Goal: Information Seeking & Learning: Learn about a topic

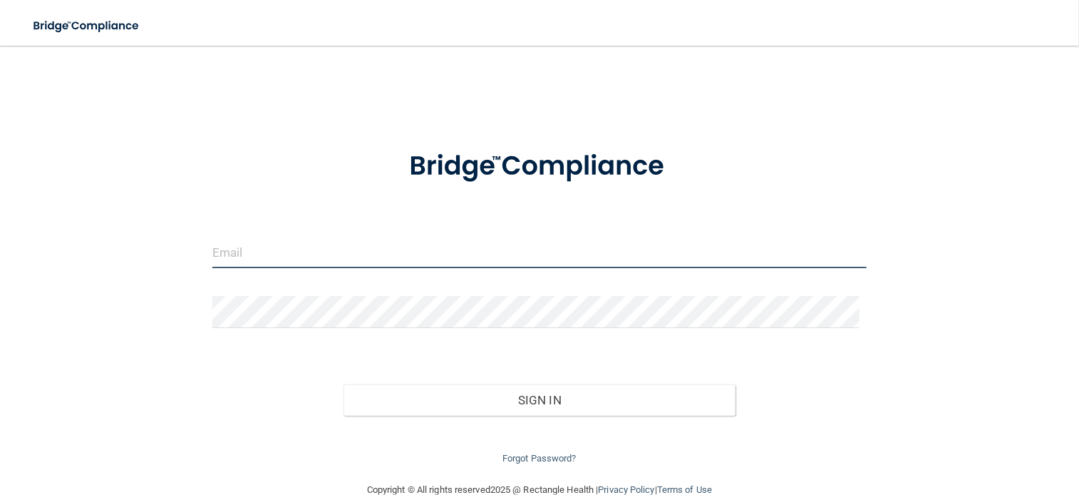
type input "[EMAIL_ADDRESS][DOMAIN_NAME]"
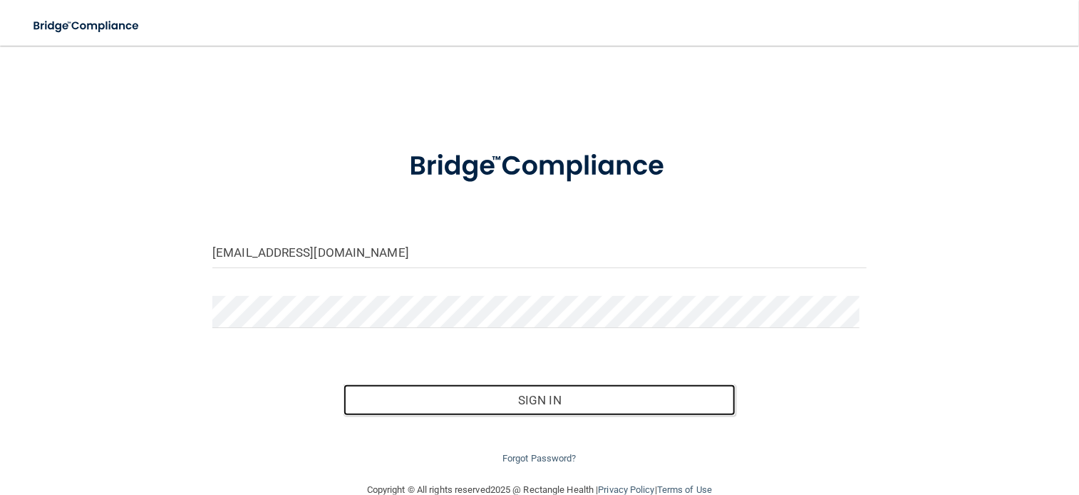
click at [647, 406] on button "Sign In" at bounding box center [540, 399] width 393 height 31
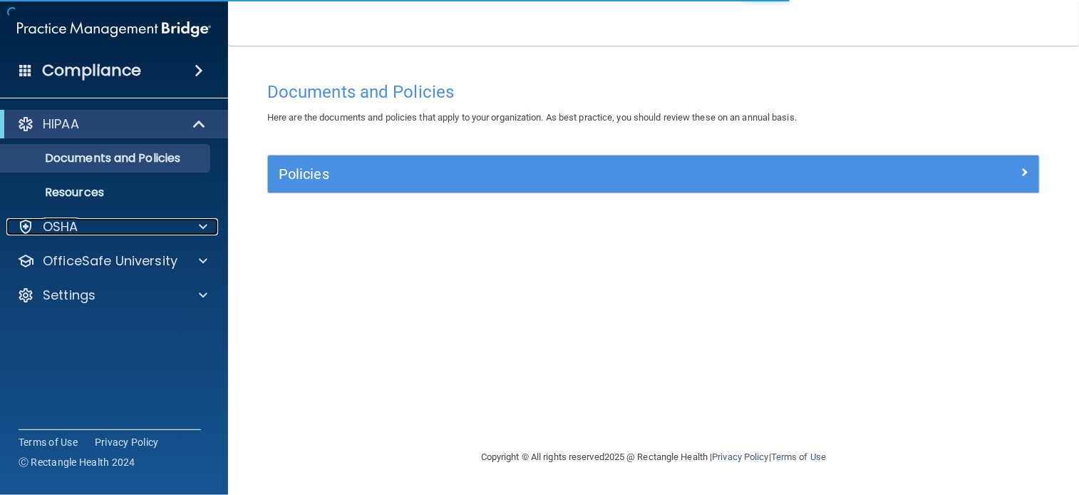
click at [152, 228] on div "OSHA" at bounding box center [94, 226] width 177 height 17
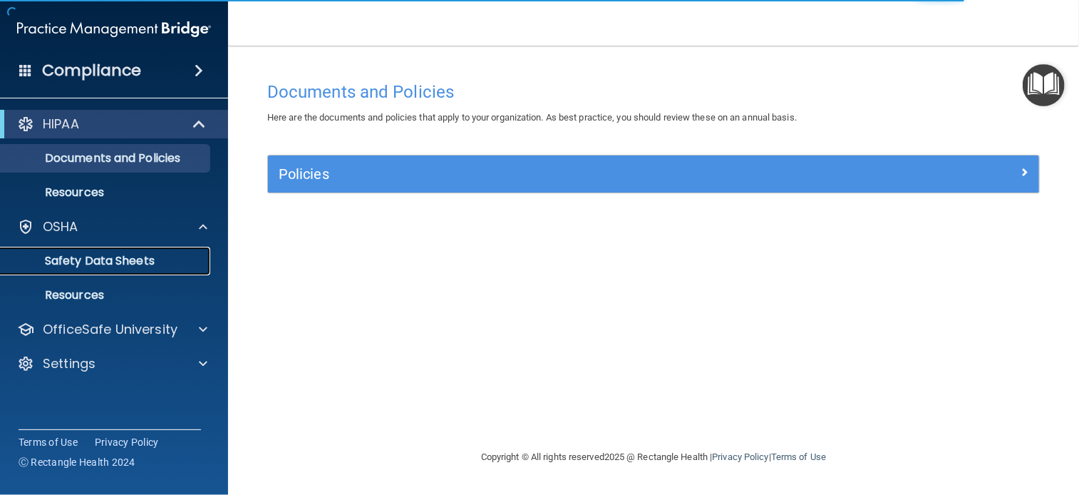
click at [110, 262] on p "Safety Data Sheets" at bounding box center [106, 261] width 195 height 14
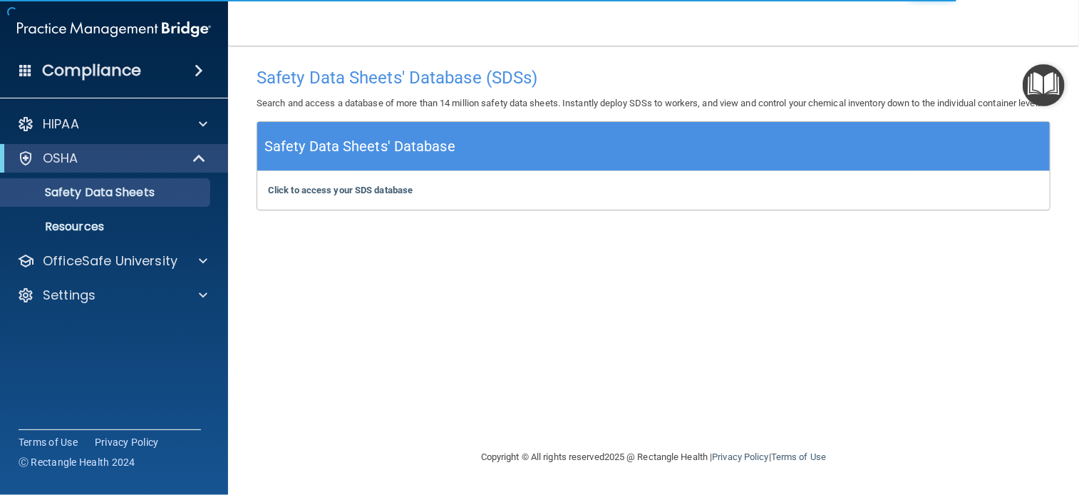
click at [111, 167] on div "OSHA" at bounding box center [114, 158] width 228 height 29
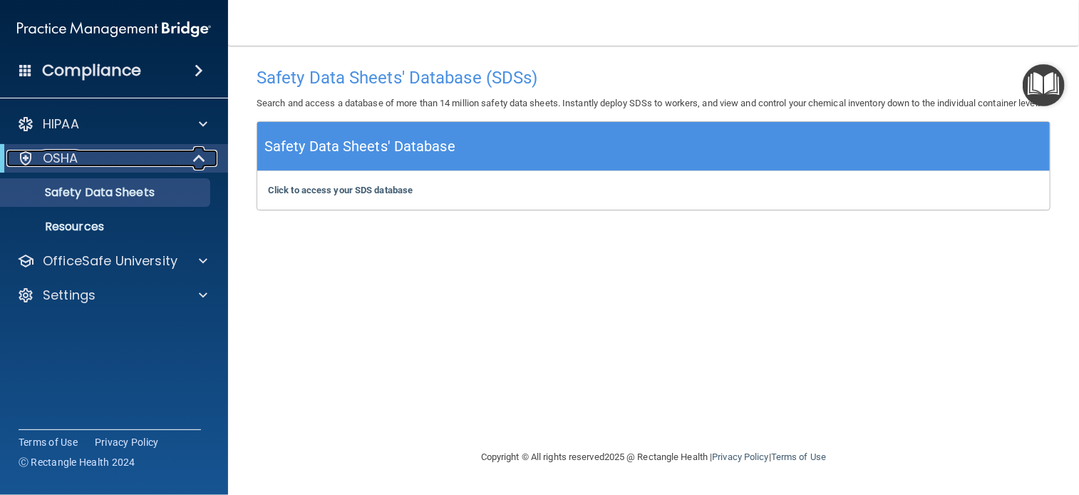
click at [200, 165] on span at bounding box center [201, 158] width 12 height 17
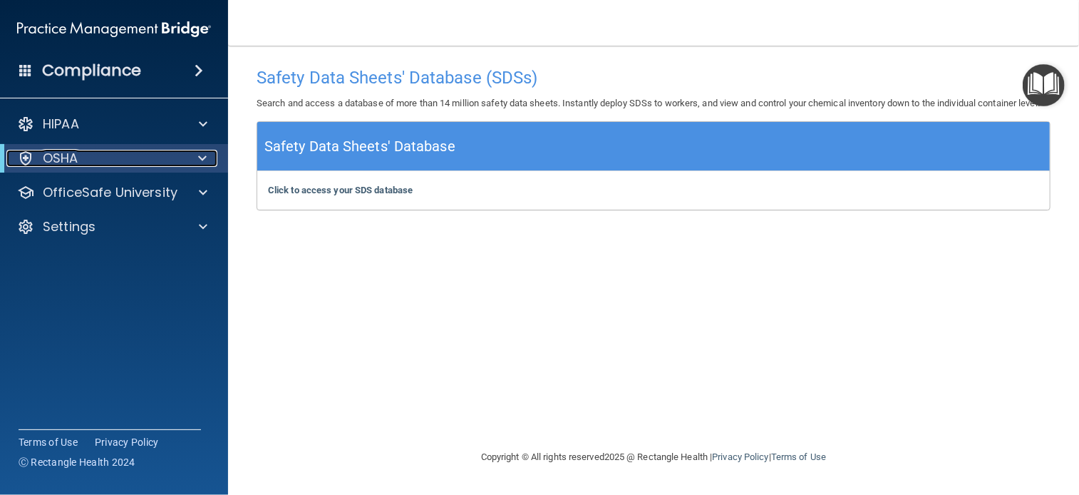
click at [54, 157] on p "OSHA" at bounding box center [61, 158] width 36 height 17
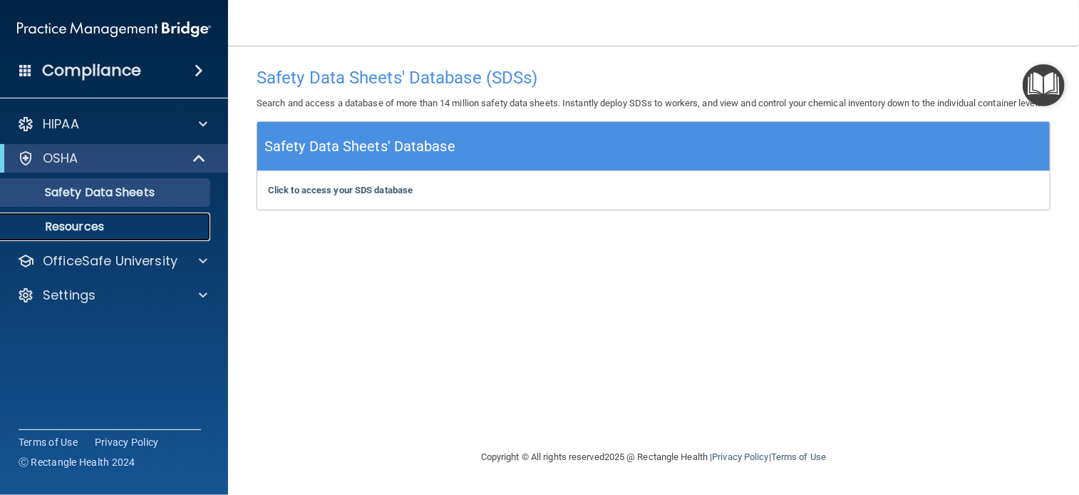
click at [54, 222] on p "Resources" at bounding box center [106, 227] width 195 height 14
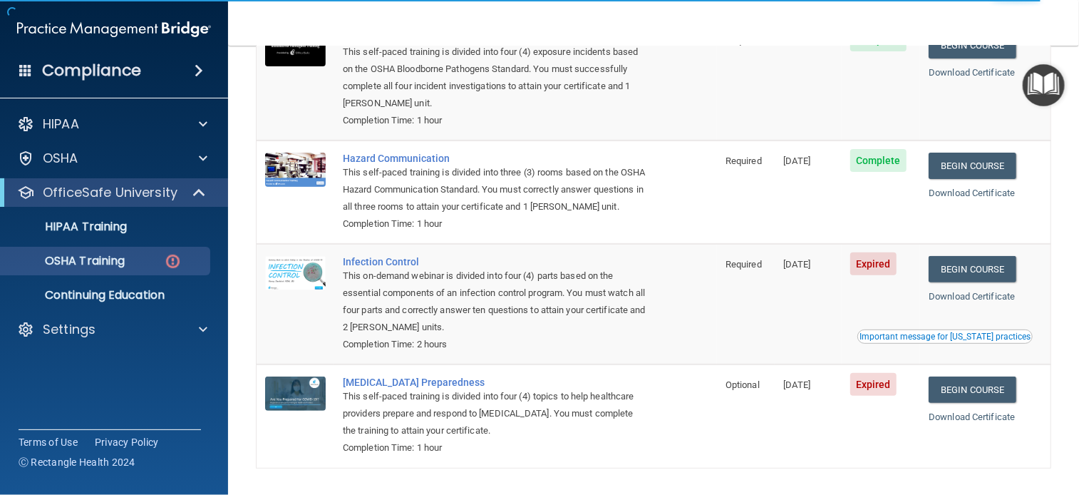
scroll to position [245, 0]
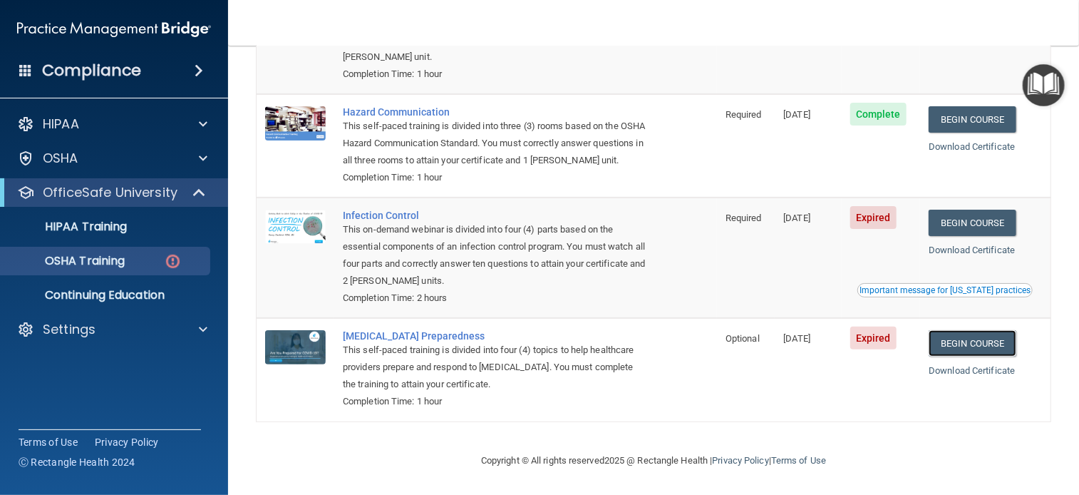
click at [981, 344] on link "Begin Course" at bounding box center [972, 343] width 87 height 26
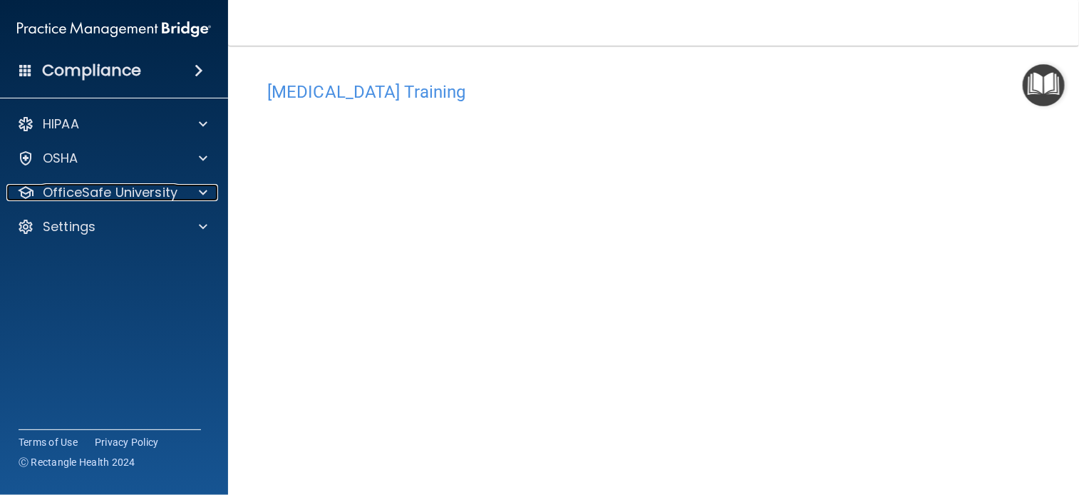
click at [177, 191] on div "OfficeSafe University" at bounding box center [94, 192] width 177 height 17
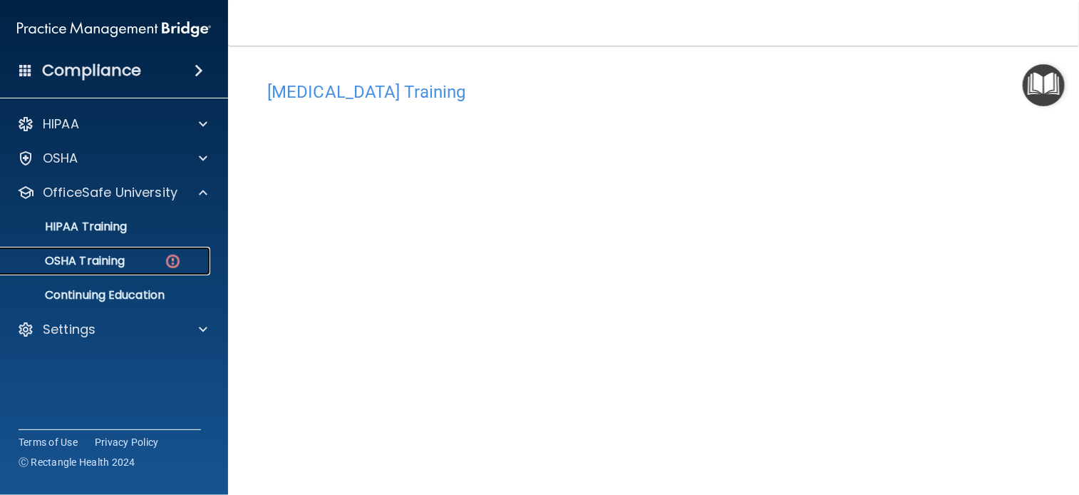
click at [145, 264] on div "OSHA Training" at bounding box center [106, 261] width 195 height 14
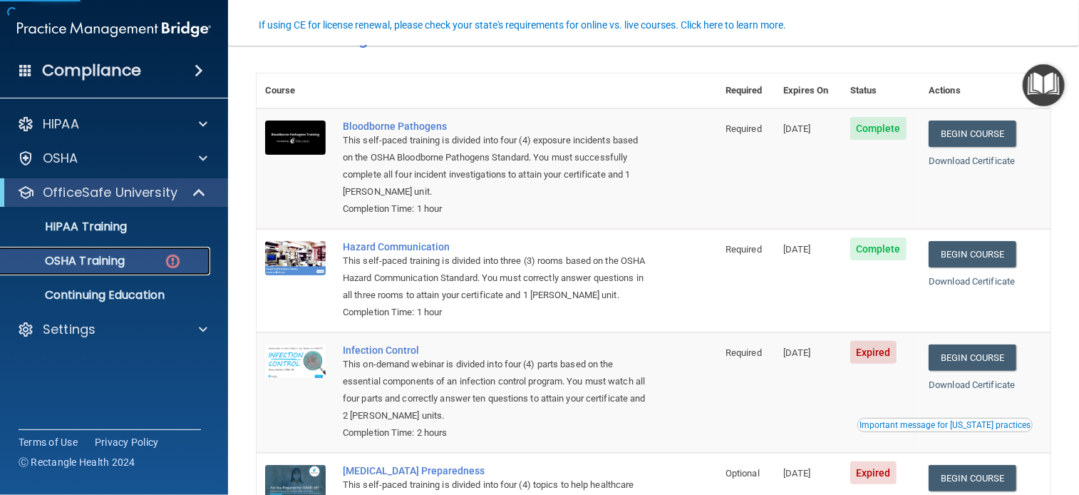
scroll to position [245, 0]
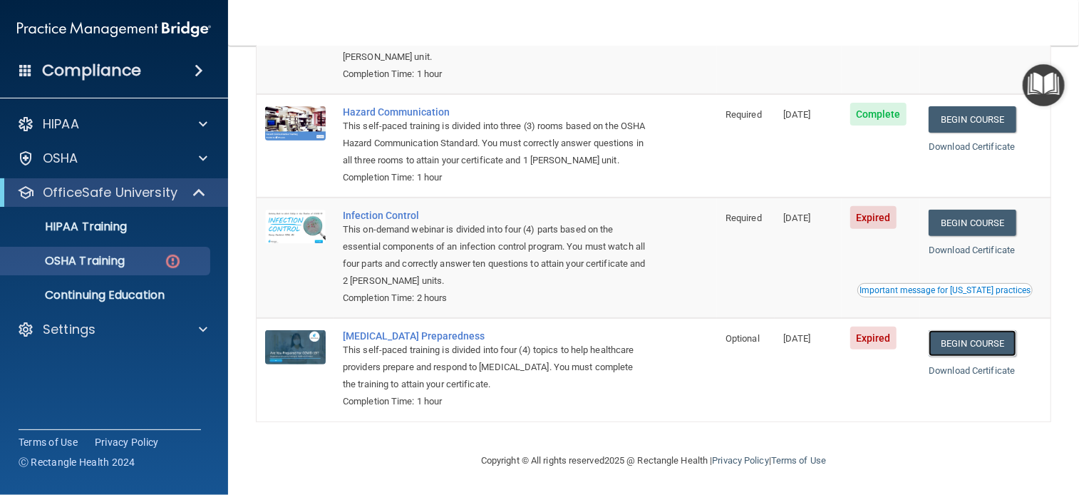
click at [978, 343] on link "Begin Course" at bounding box center [972, 343] width 87 height 26
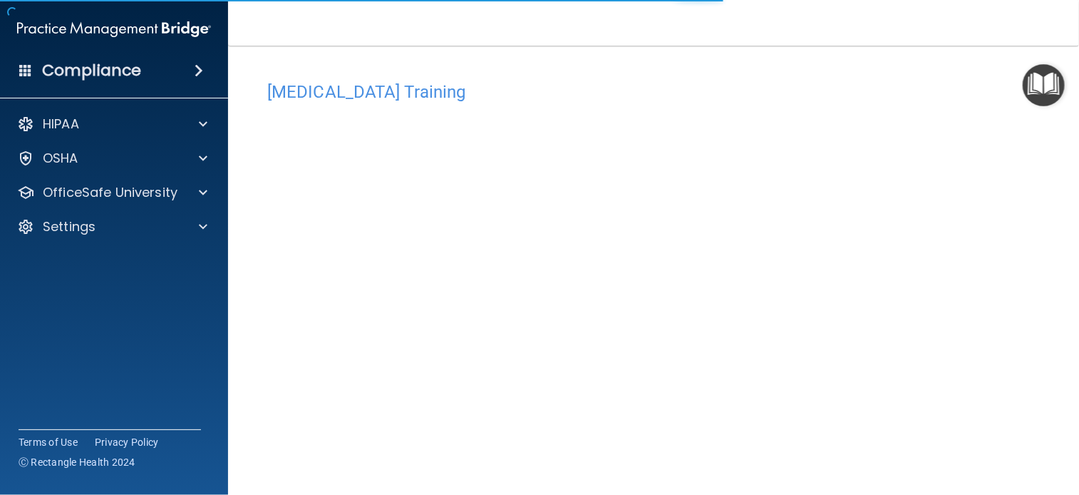
scroll to position [9, 0]
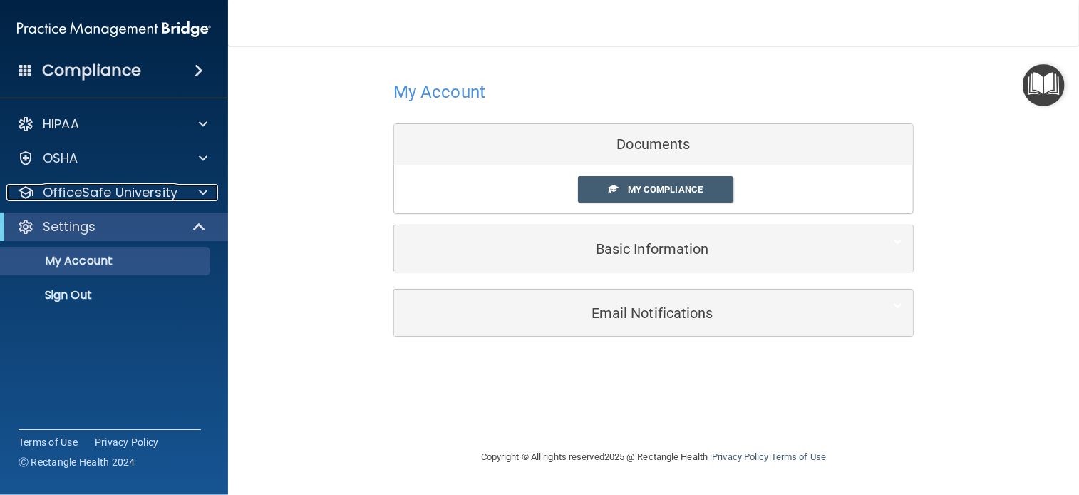
click at [181, 186] on div "OfficeSafe University" at bounding box center [94, 192] width 177 height 17
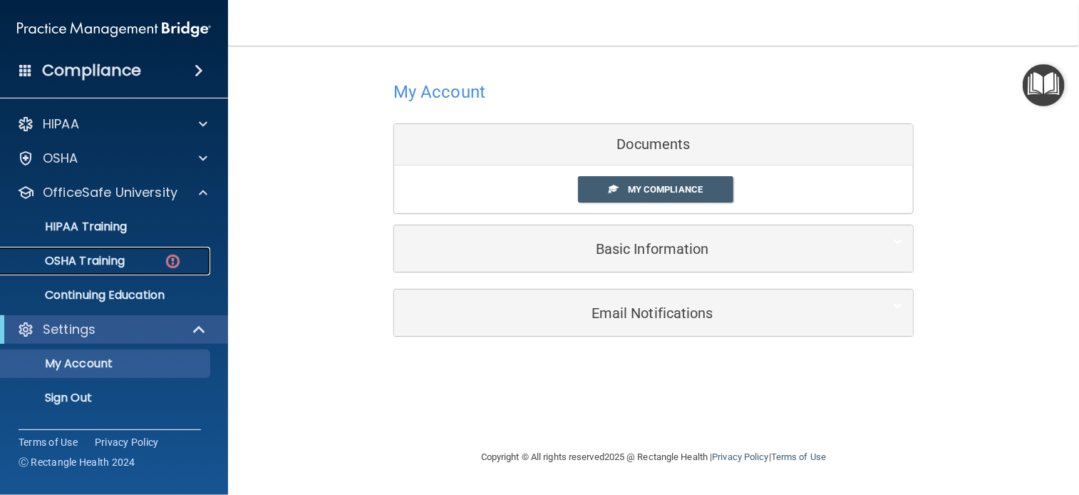
click at [163, 257] on div "OSHA Training" at bounding box center [106, 261] width 195 height 14
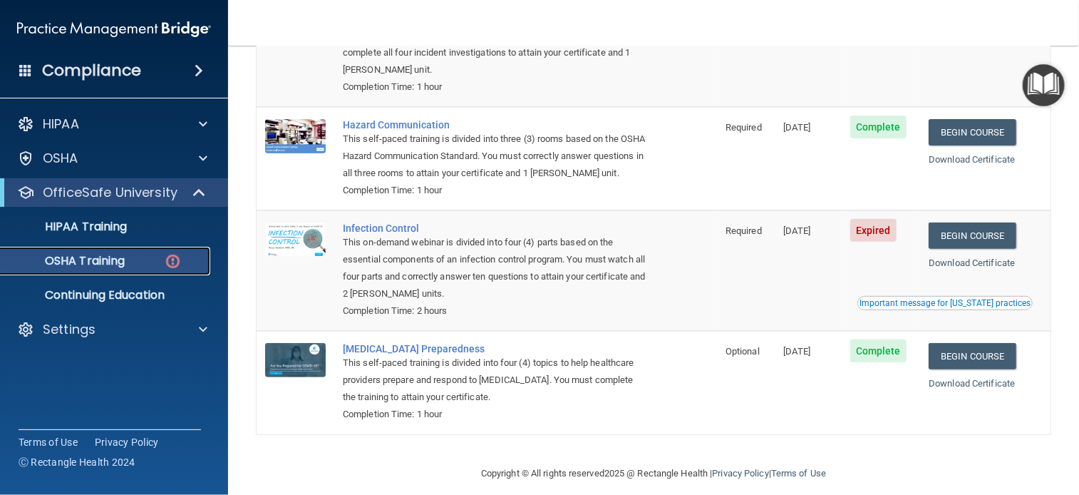
scroll to position [245, 0]
